Goal: Task Accomplishment & Management: Manage account settings

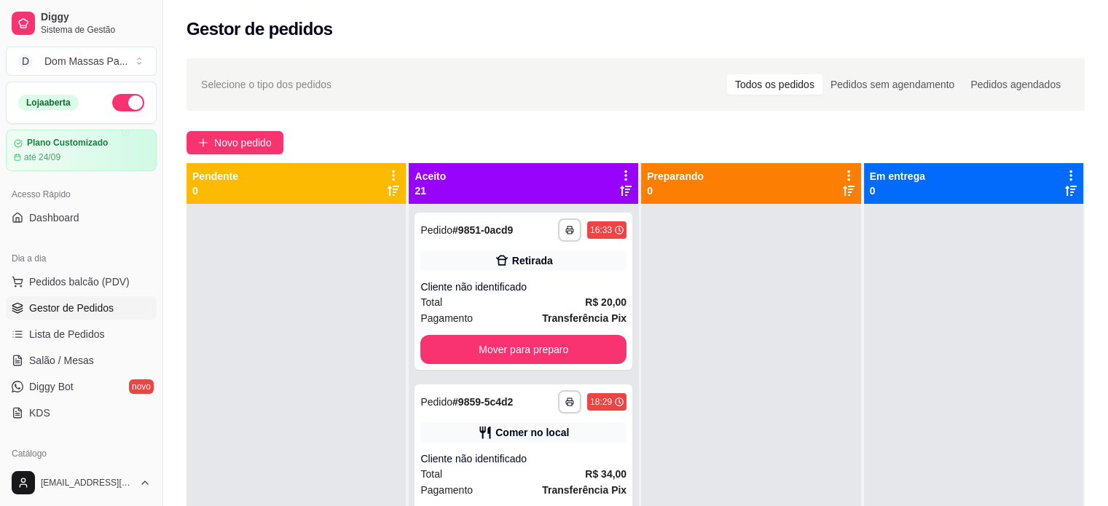
click at [619, 176] on icon at bounding box center [625, 175] width 13 height 13
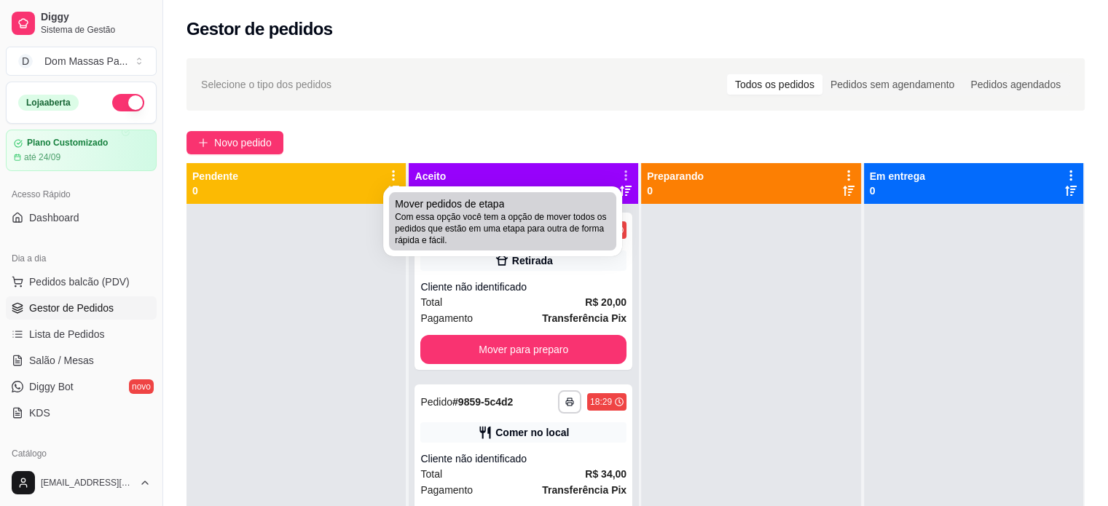
click at [558, 248] on li "Mover pedidos de etapa Com essa opção você tem a opção de mover todos os pedido…" at bounding box center [502, 221] width 227 height 58
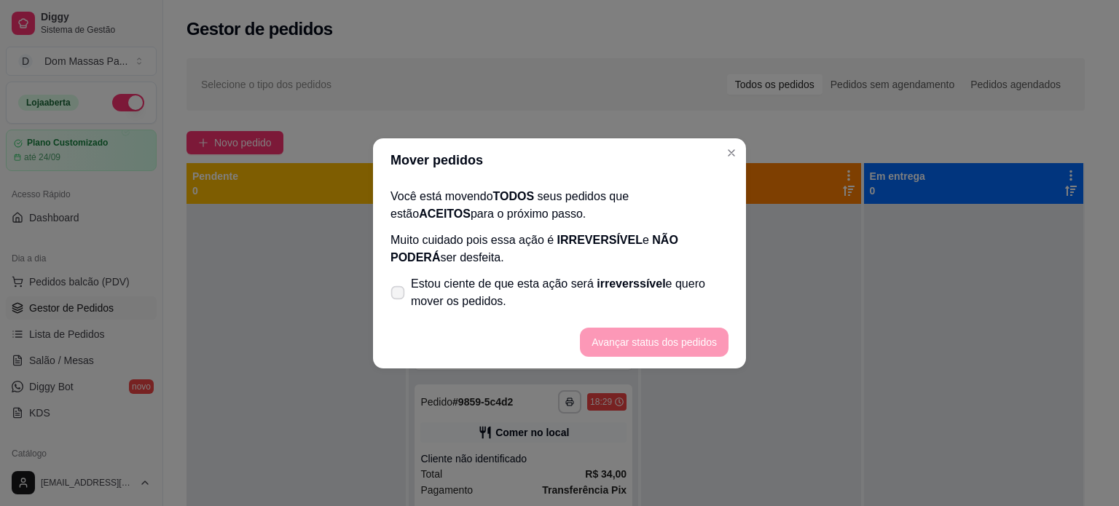
click at [504, 285] on span "Estou ciente de que esta ação será irreverssível e quero mover os pedidos." at bounding box center [570, 292] width 318 height 35
click at [399, 295] on input "Estou ciente de que esta ação será irreverssível e quero mover os pedidos." at bounding box center [394, 299] width 9 height 9
checkbox input "true"
click at [618, 343] on button "Avançar status dos pedidos" at bounding box center [654, 342] width 144 height 28
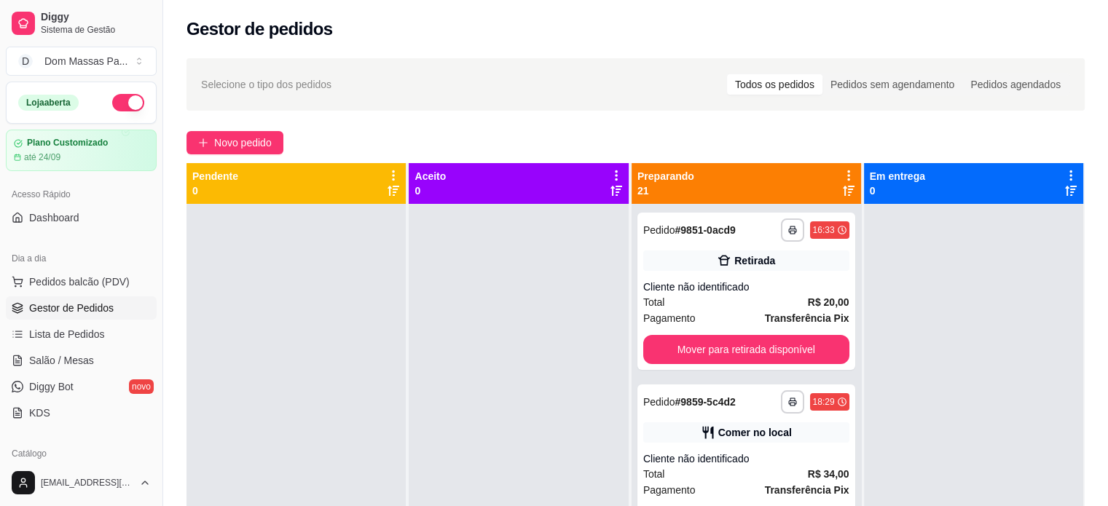
click at [808, 200] on div "Preparando 21" at bounding box center [745, 183] width 229 height 41
click at [842, 174] on icon at bounding box center [848, 175] width 13 height 13
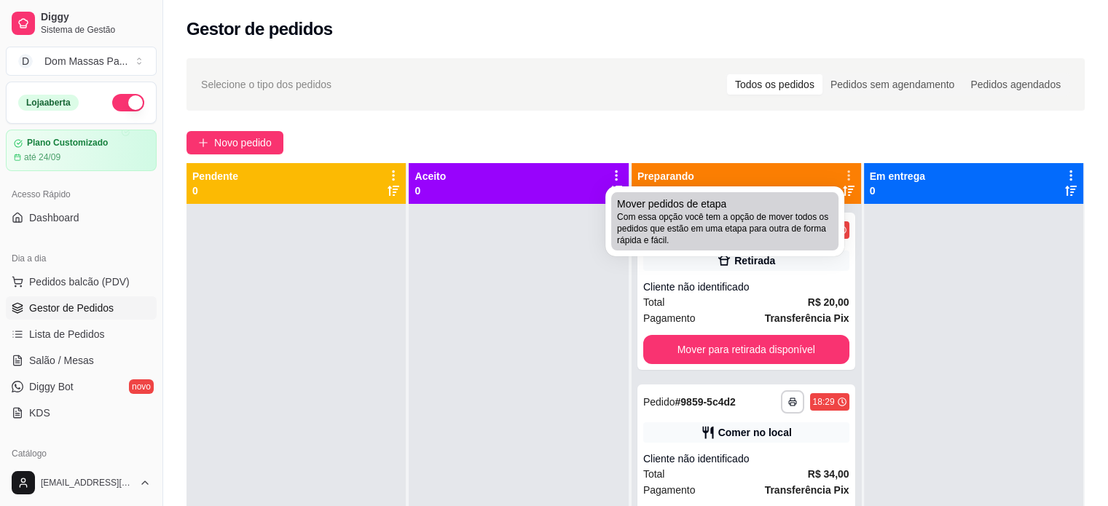
click at [824, 197] on div "Mover pedidos de etapa Com essa opção você tem a opção de mover todos os pedido…" at bounding box center [725, 222] width 216 height 50
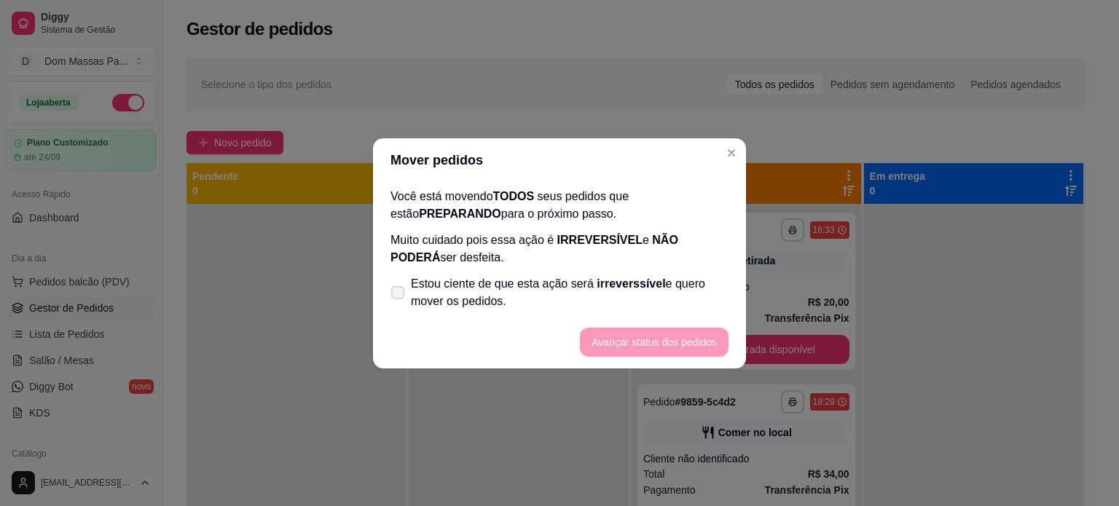
click at [697, 287] on span "Estou ciente de que esta ação será irreverssível e quero mover os pedidos." at bounding box center [570, 292] width 318 height 35
click at [399, 295] on input "Estou ciente de que esta ação será irreverssível e quero mover os pedidos." at bounding box center [394, 299] width 9 height 9
checkbox input "true"
click at [692, 334] on button "Avançar status dos pedidos" at bounding box center [654, 342] width 149 height 29
click at [692, 334] on footer "Avançar status dos pedidos" at bounding box center [559, 342] width 373 height 52
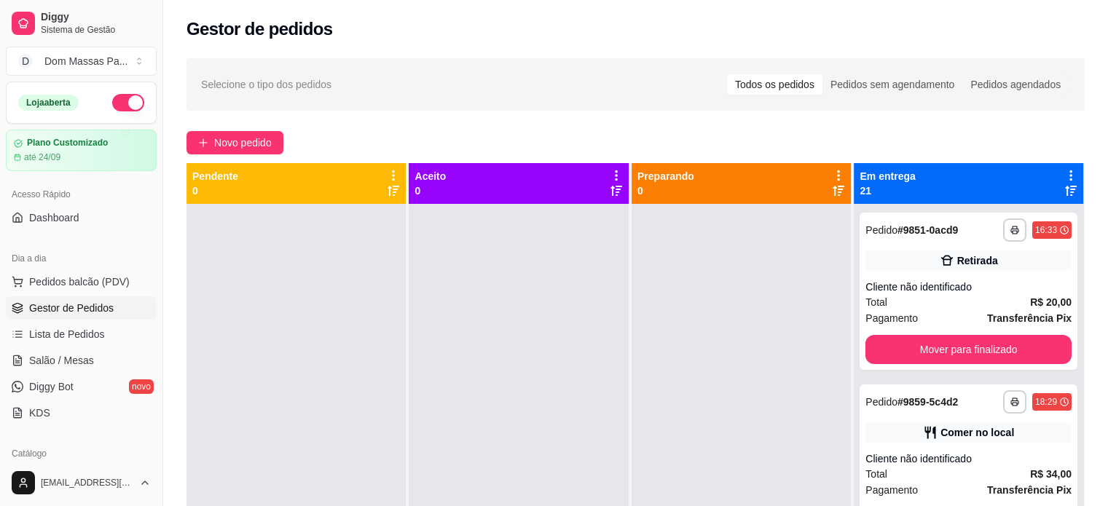
click at [1069, 176] on icon at bounding box center [1070, 175] width 3 height 10
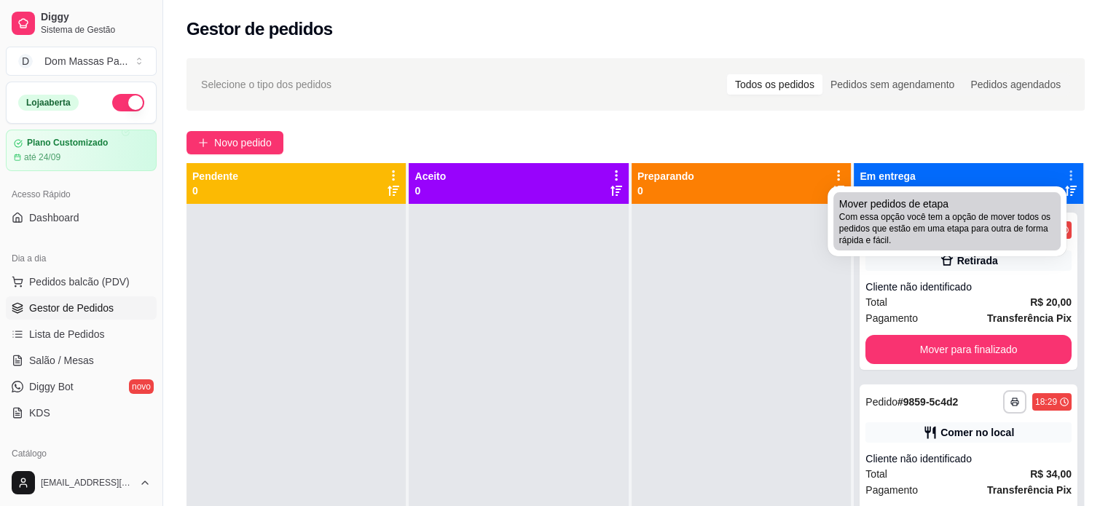
click at [1041, 209] on div "Mover pedidos de etapa Com essa opção você tem a opção de mover todos os pedido…" at bounding box center [947, 222] width 216 height 50
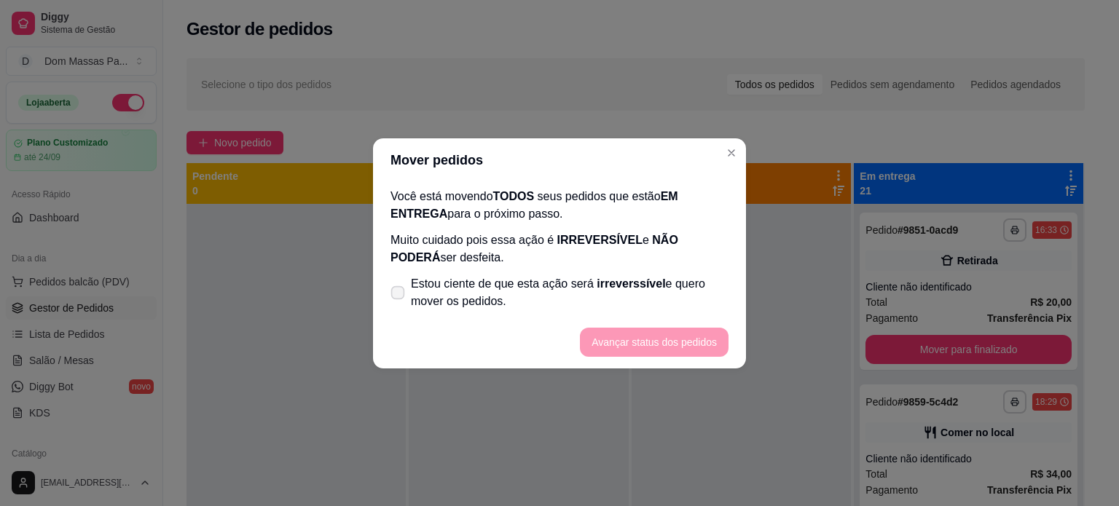
click at [658, 279] on span "Estou ciente de que esta ação será irreverssível e quero mover os pedidos." at bounding box center [570, 292] width 318 height 35
click at [399, 295] on input "Estou ciente de que esta ação será irreverssível e quero mover os pedidos." at bounding box center [394, 299] width 9 height 9
checkbox input "true"
click at [660, 338] on button "Avançar status dos pedidos" at bounding box center [654, 342] width 144 height 28
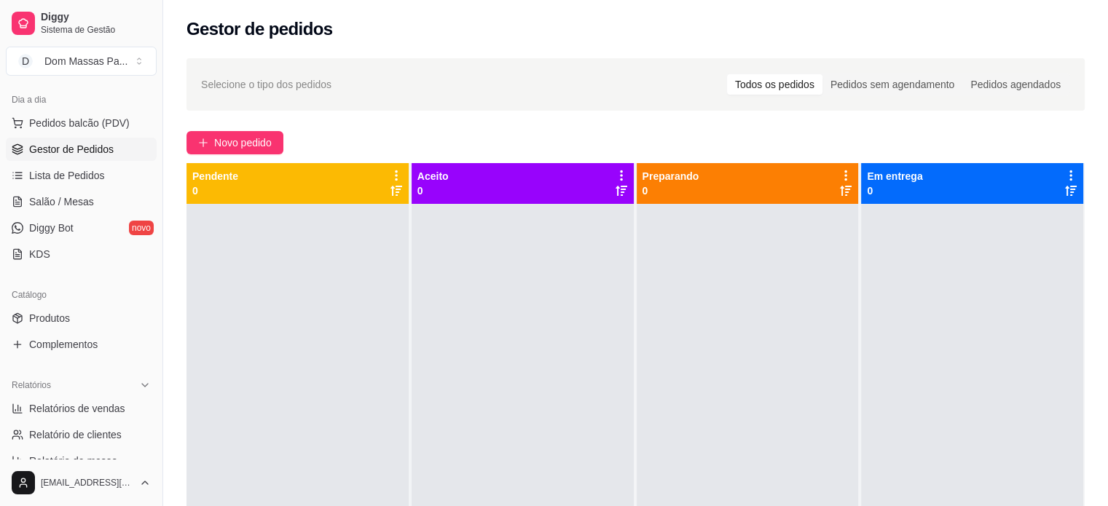
scroll to position [216, 0]
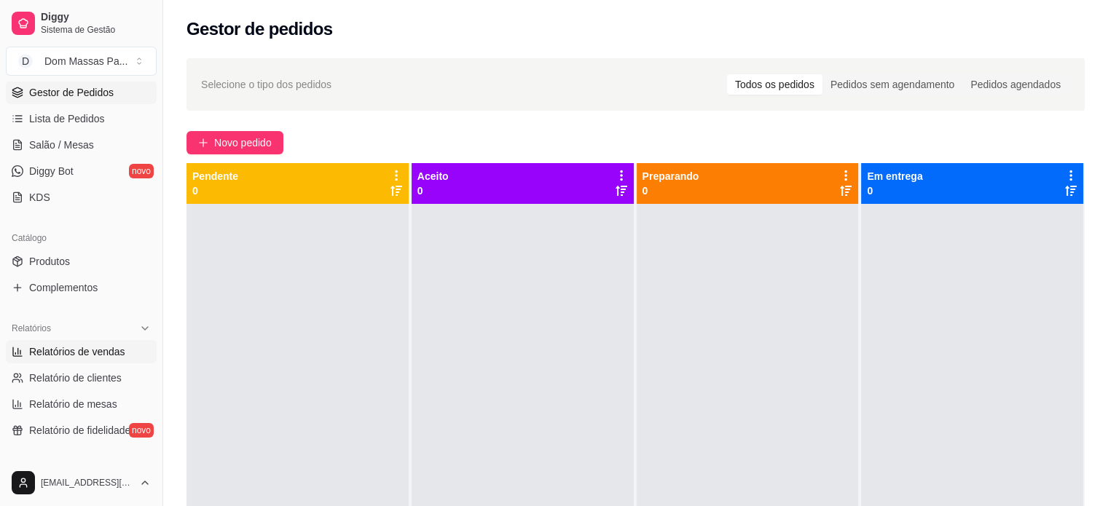
click at [96, 358] on link "Relatórios de vendas" at bounding box center [81, 351] width 151 height 23
select select "ALL"
select select "0"
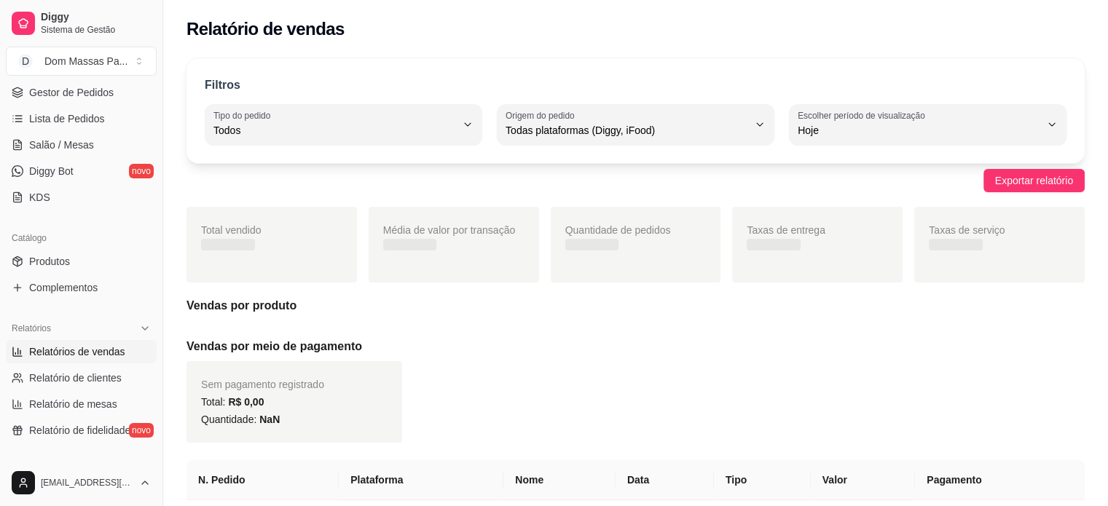
click at [96, 358] on link "Relatórios de vendas" at bounding box center [81, 351] width 151 height 23
